Goal: Find contact information: Find contact information

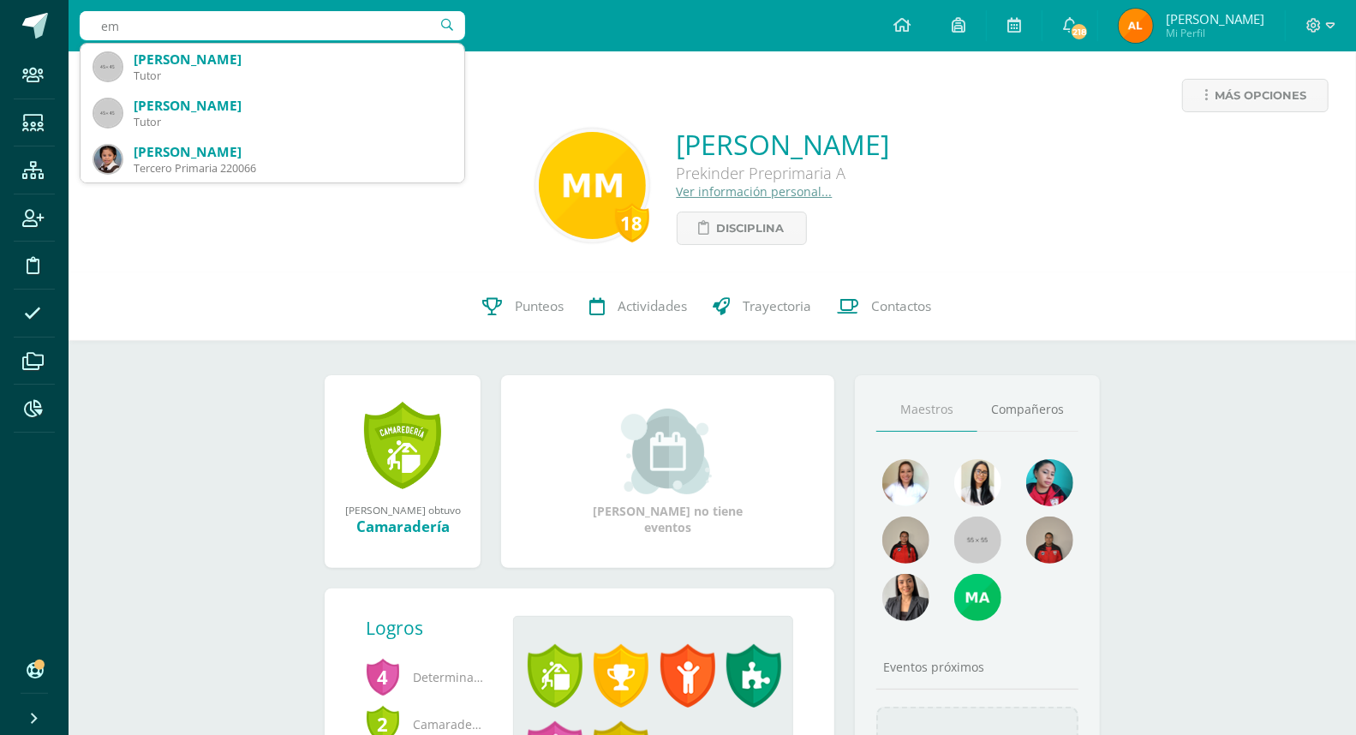
type input "e"
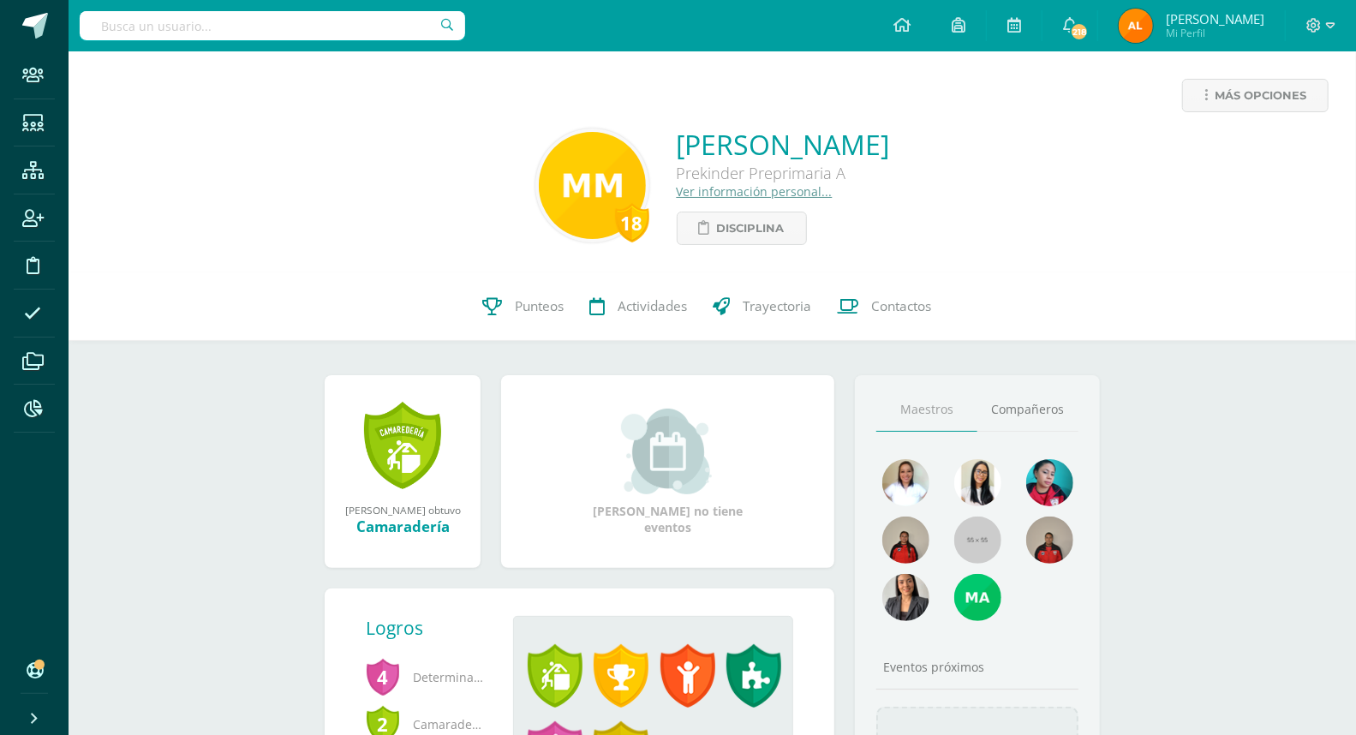
click at [255, 21] on input "text" at bounding box center [272, 25] width 385 height 29
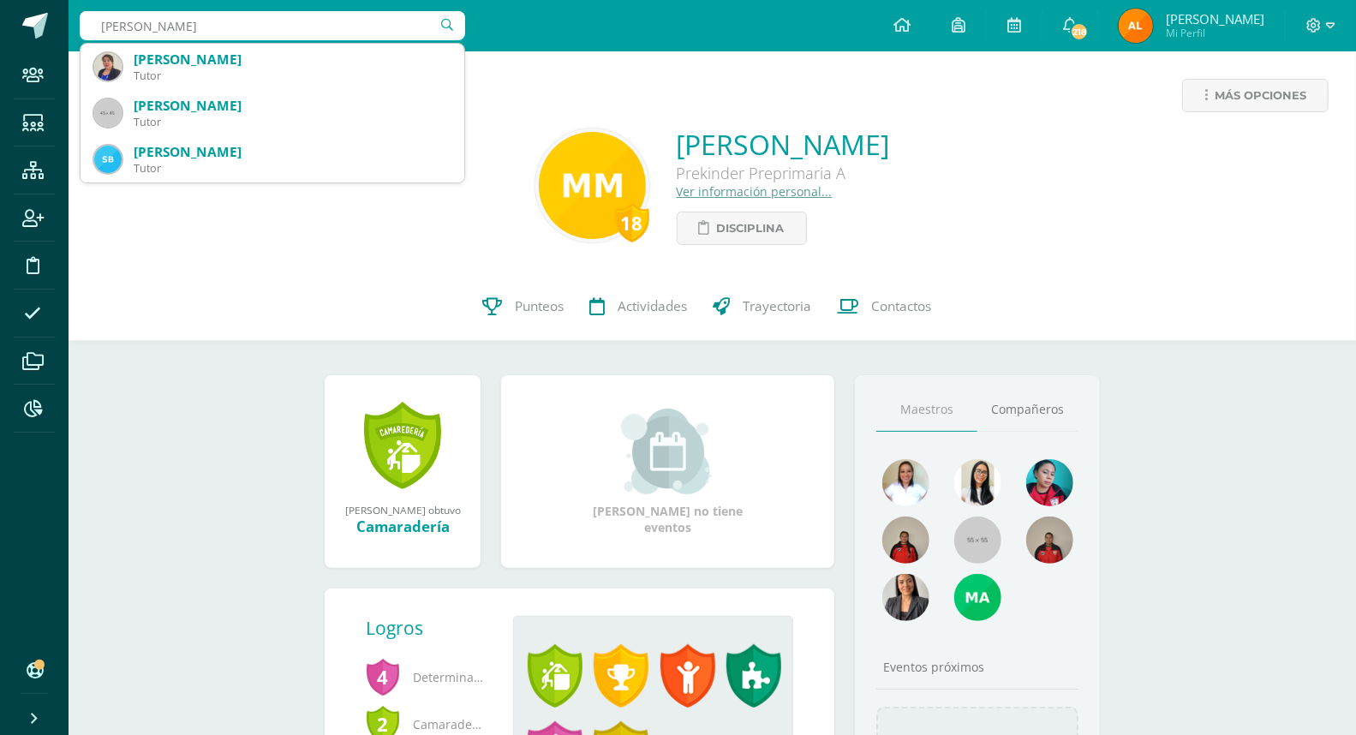
type input "[PERSON_NAME]"
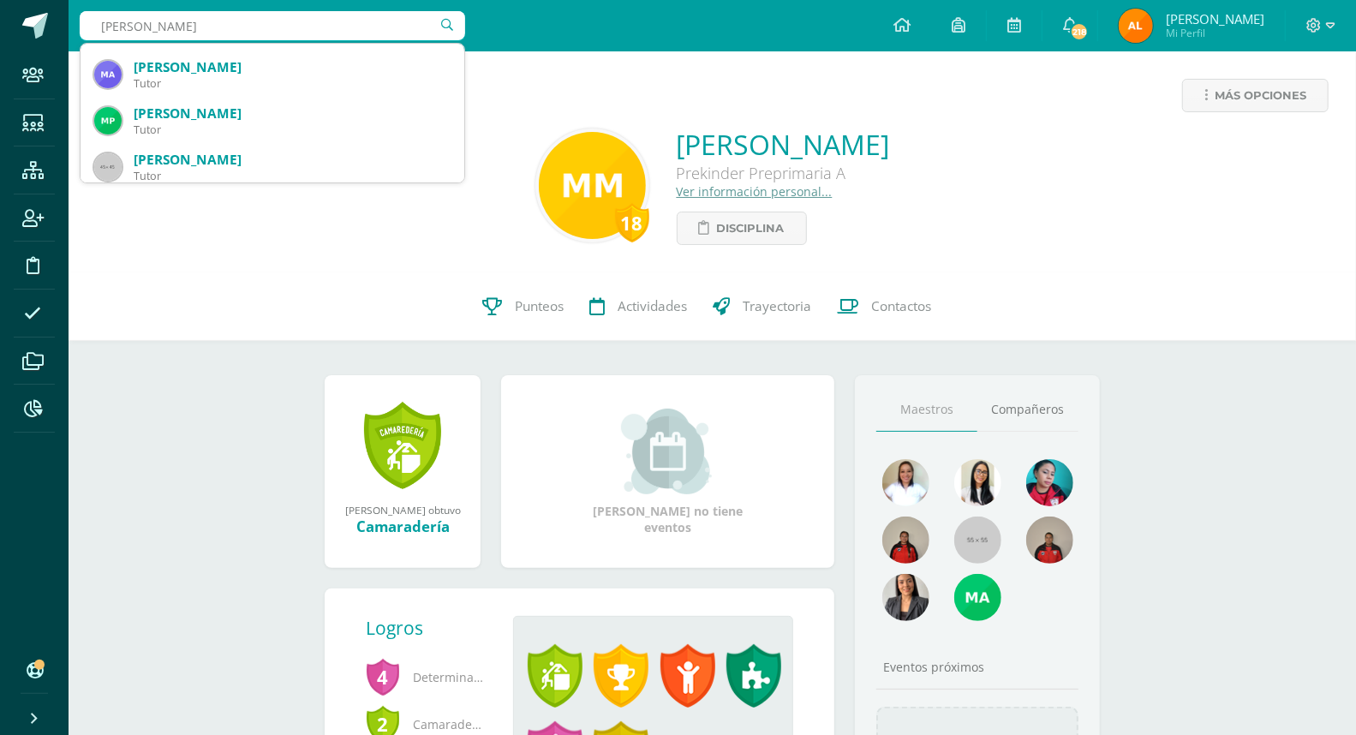
scroll to position [285, 0]
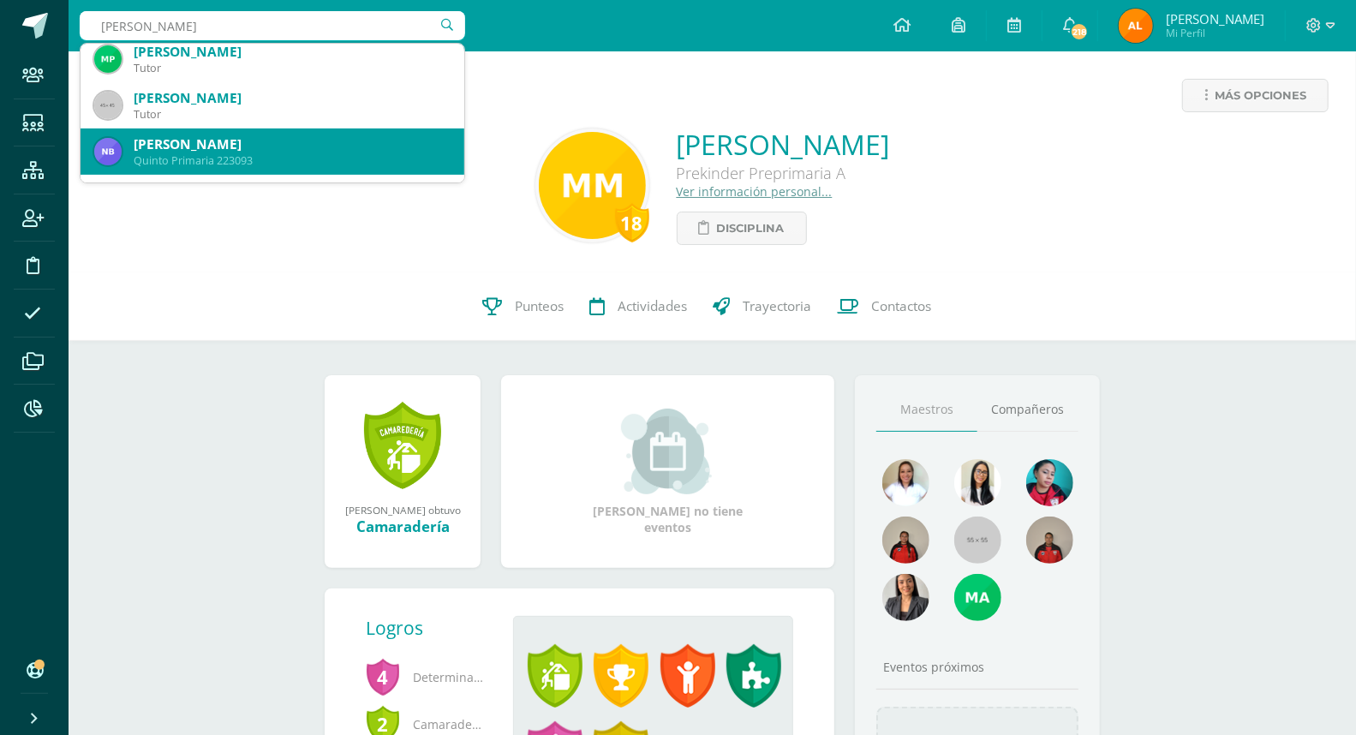
click at [216, 140] on div "[PERSON_NAME]" at bounding box center [292, 144] width 317 height 18
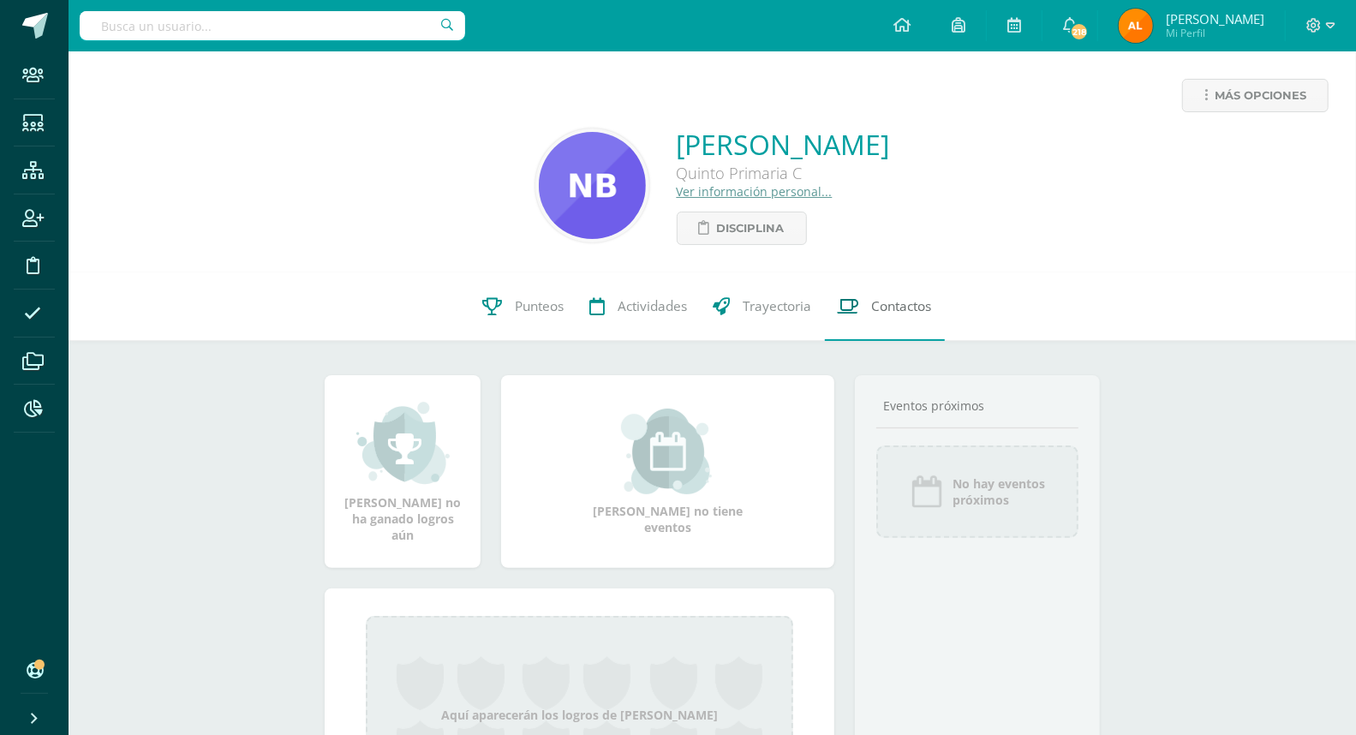
click at [892, 308] on span "Contactos" at bounding box center [902, 306] width 60 height 18
